Goal: Find specific page/section: Find specific page/section

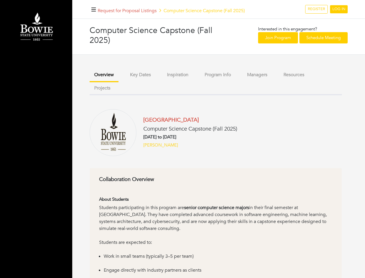
click at [182, 139] on h6 "[DATE] to [DATE]" at bounding box center [190, 136] width 94 height 5
click at [94, 9] on icon "button" at bounding box center [93, 9] width 5 height 5
